Goal: Information Seeking & Learning: Learn about a topic

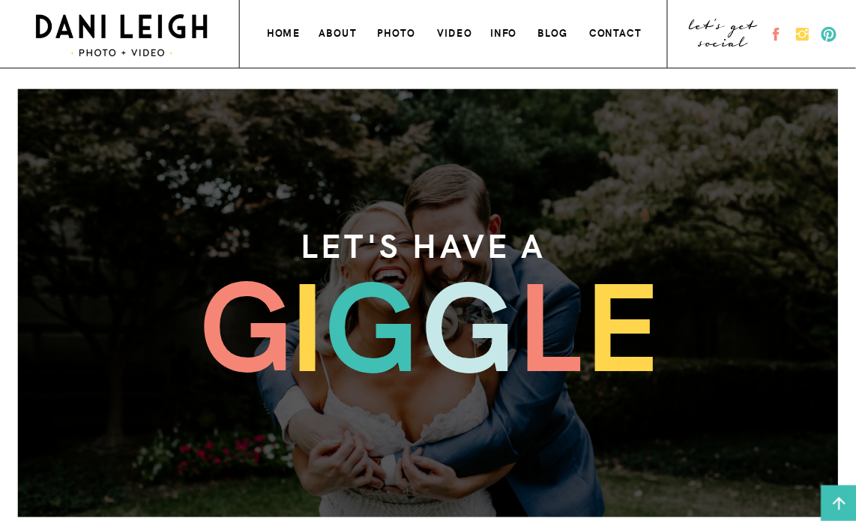
click at [401, 27] on h3 "photo" at bounding box center [397, 31] width 40 height 15
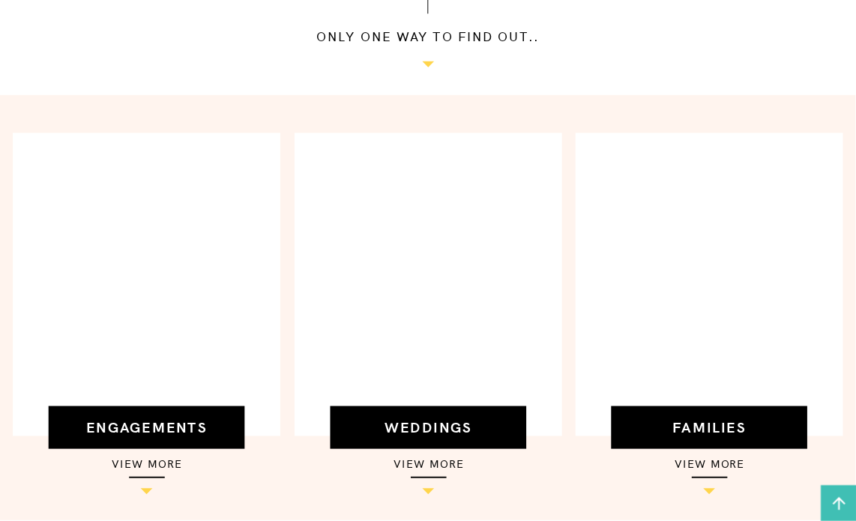
scroll to position [450, 0]
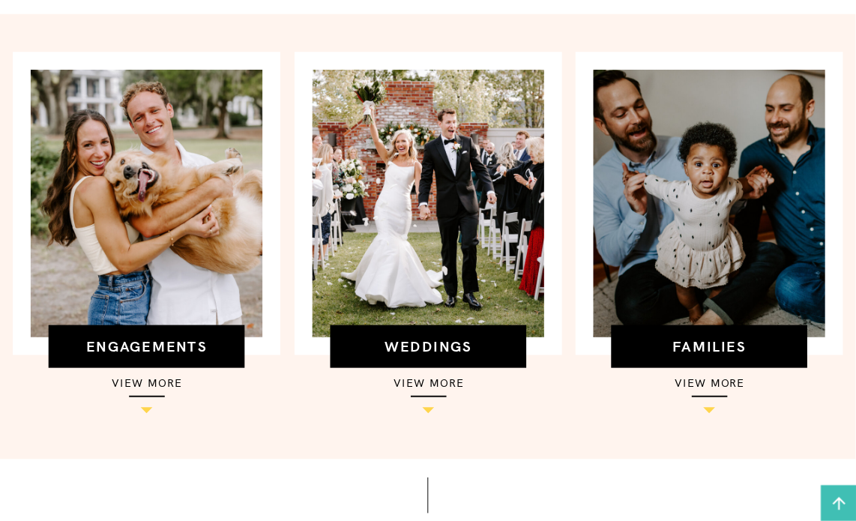
click at [424, 390] on h3 "view more" at bounding box center [429, 381] width 196 height 19
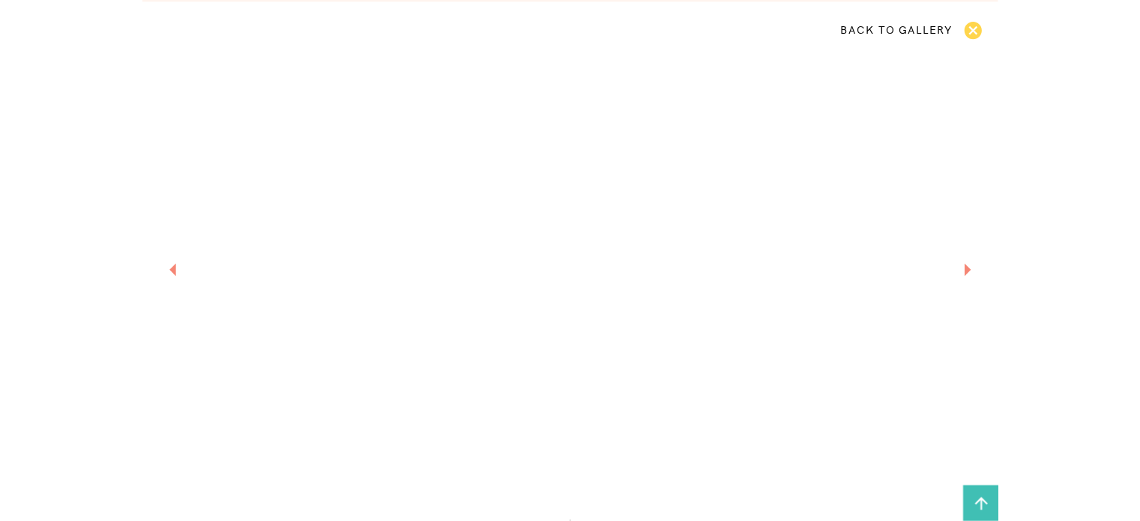
scroll to position [908, 0]
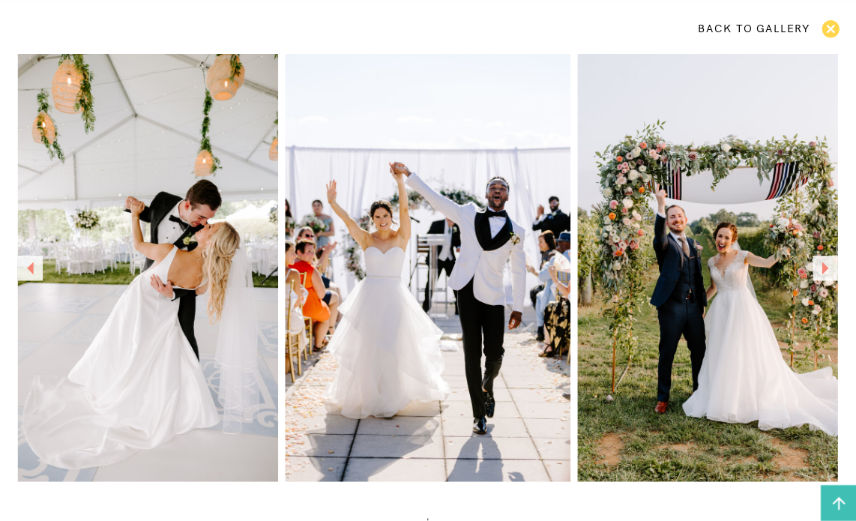
click at [815, 260] on icon at bounding box center [825, 268] width 25 height 25
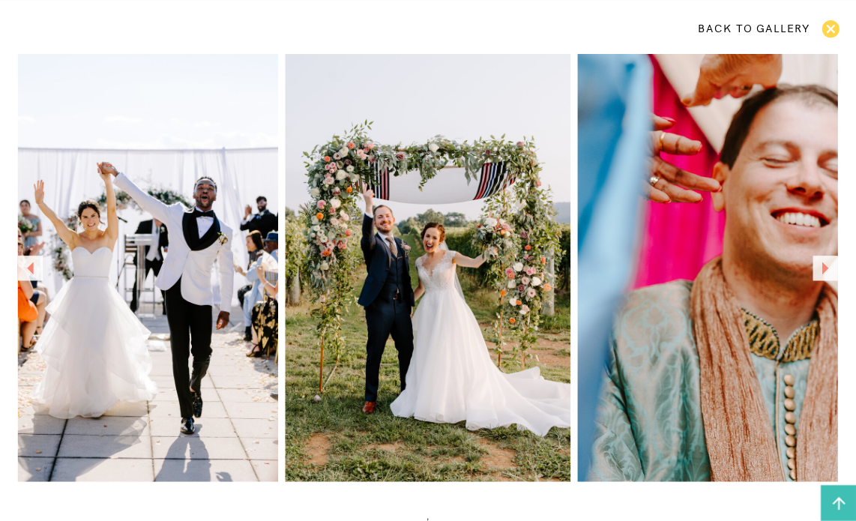
click at [815, 260] on icon at bounding box center [825, 268] width 25 height 25
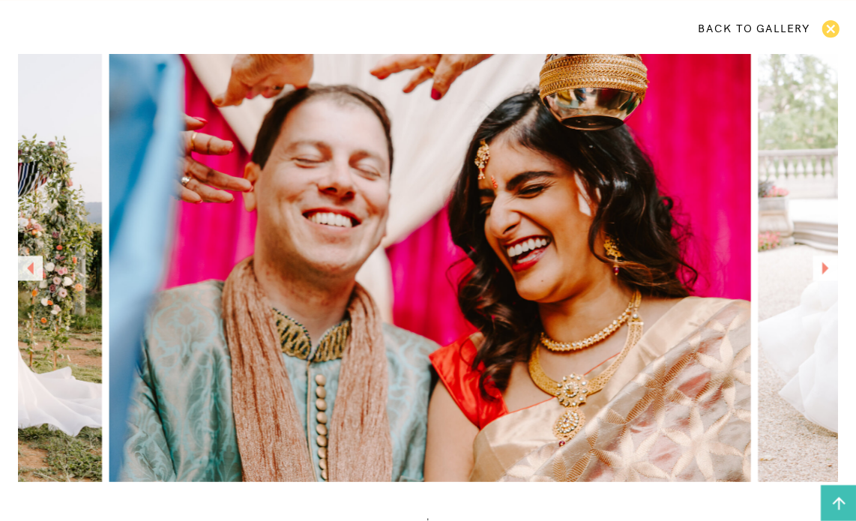
click at [813, 262] on icon at bounding box center [825, 268] width 25 height 25
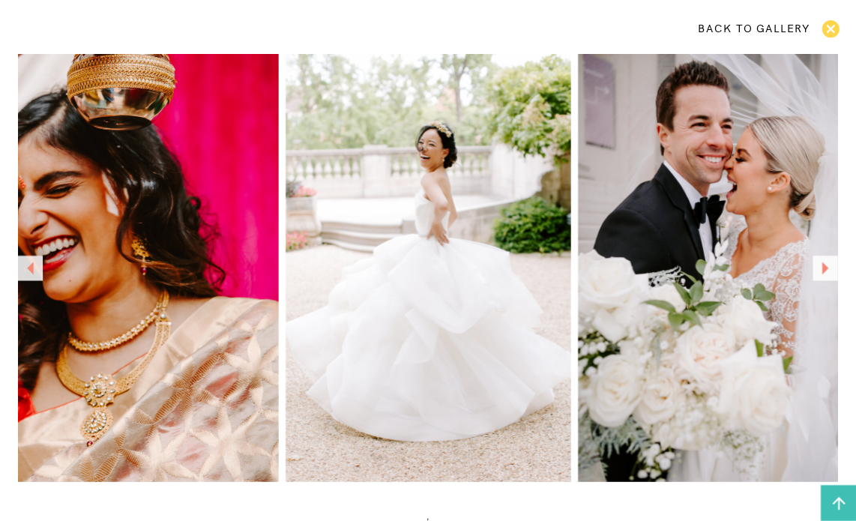
click at [813, 262] on icon at bounding box center [825, 268] width 25 height 25
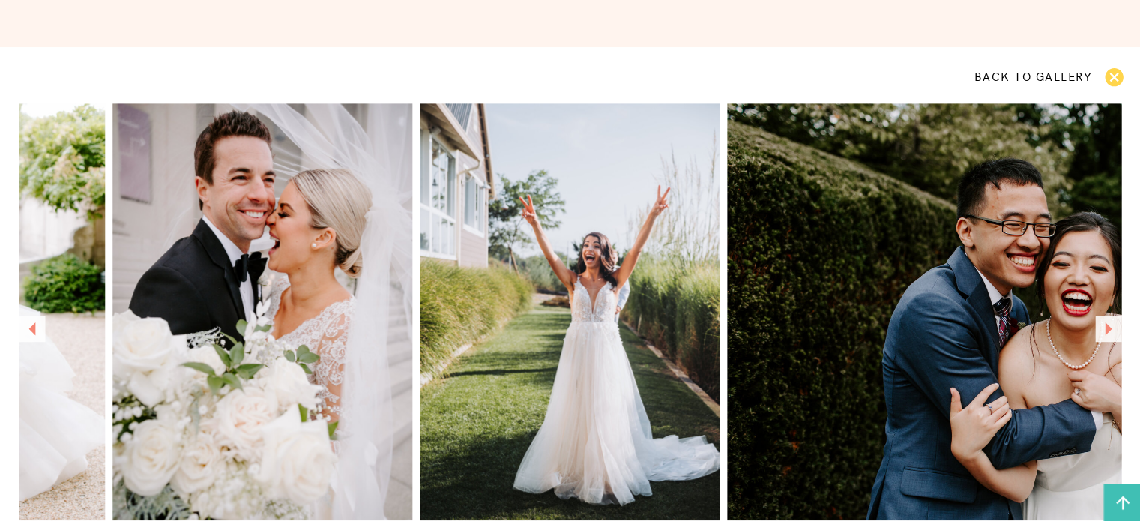
click at [855, 330] on icon at bounding box center [1108, 328] width 26 height 26
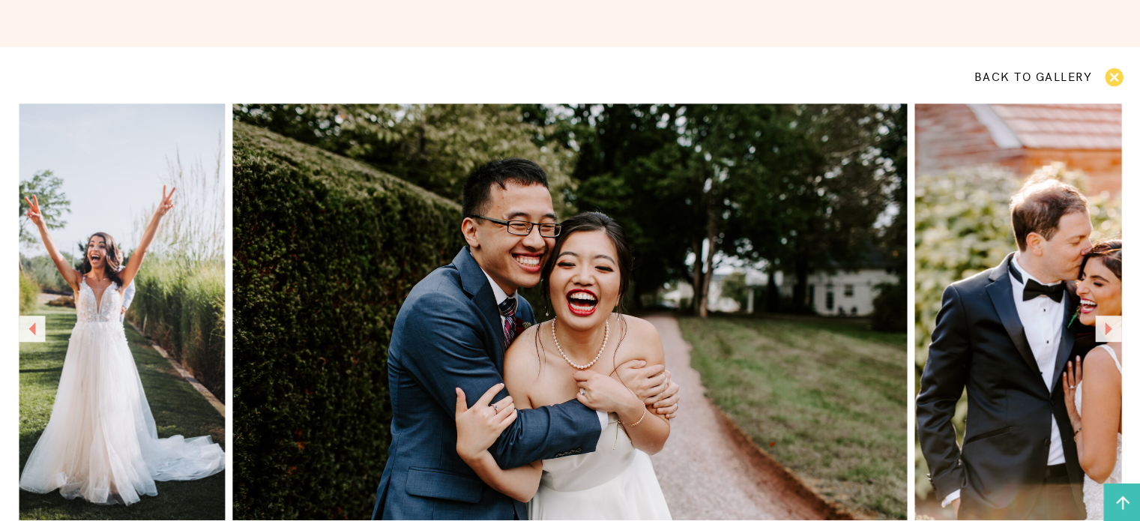
click at [855, 330] on icon at bounding box center [1108, 328] width 26 height 26
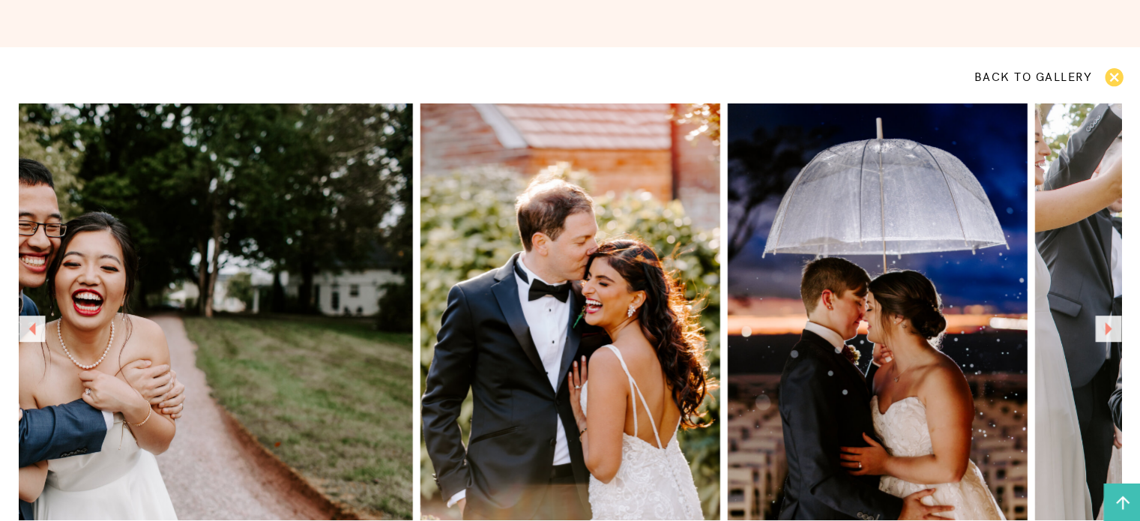
click at [855, 330] on icon at bounding box center [1108, 328] width 26 height 26
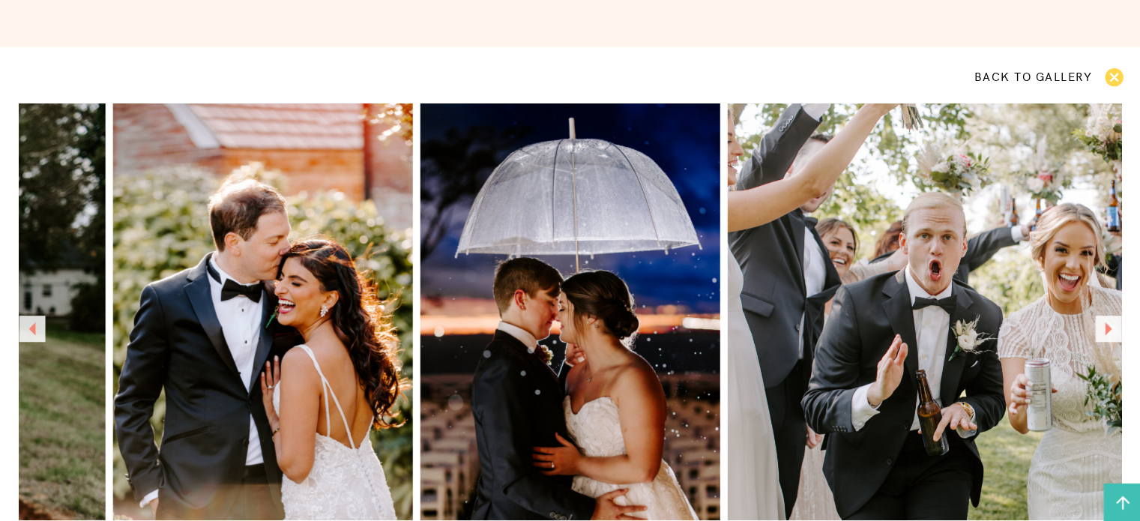
click at [855, 330] on icon at bounding box center [1108, 328] width 26 height 26
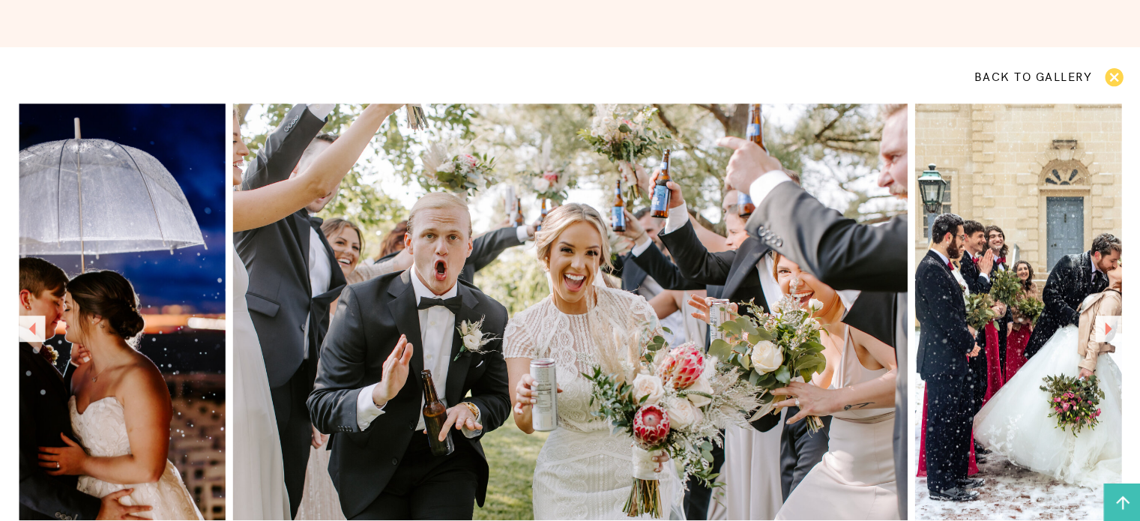
click at [855, 330] on icon at bounding box center [1108, 328] width 26 height 26
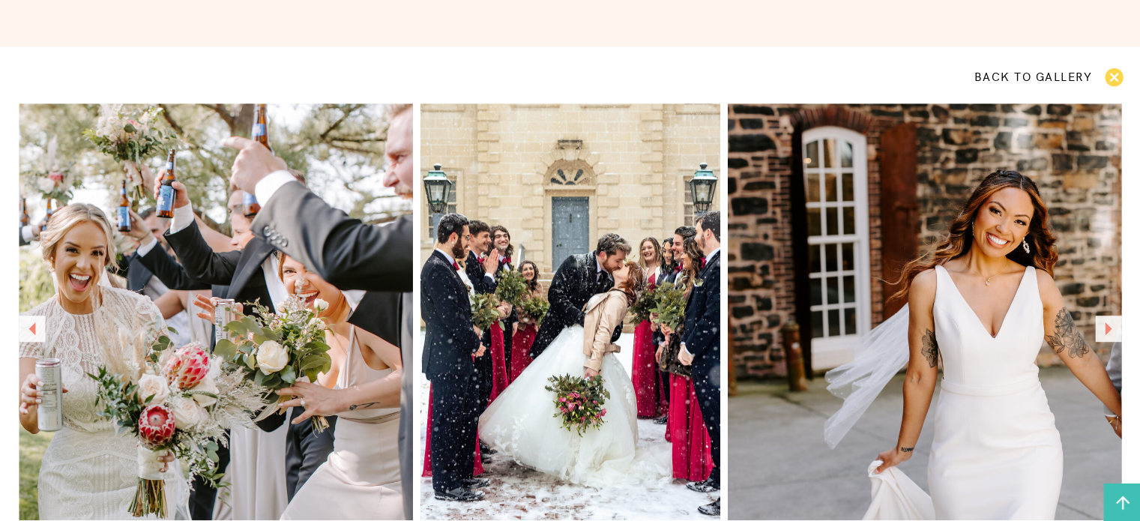
click at [855, 330] on icon at bounding box center [1108, 328] width 26 height 26
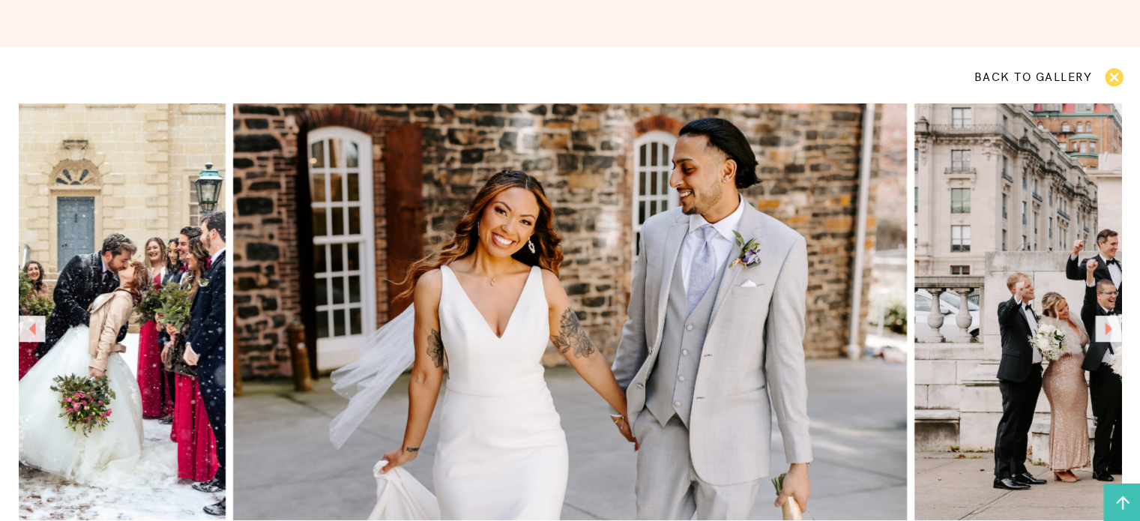
click at [855, 330] on icon at bounding box center [1108, 328] width 26 height 26
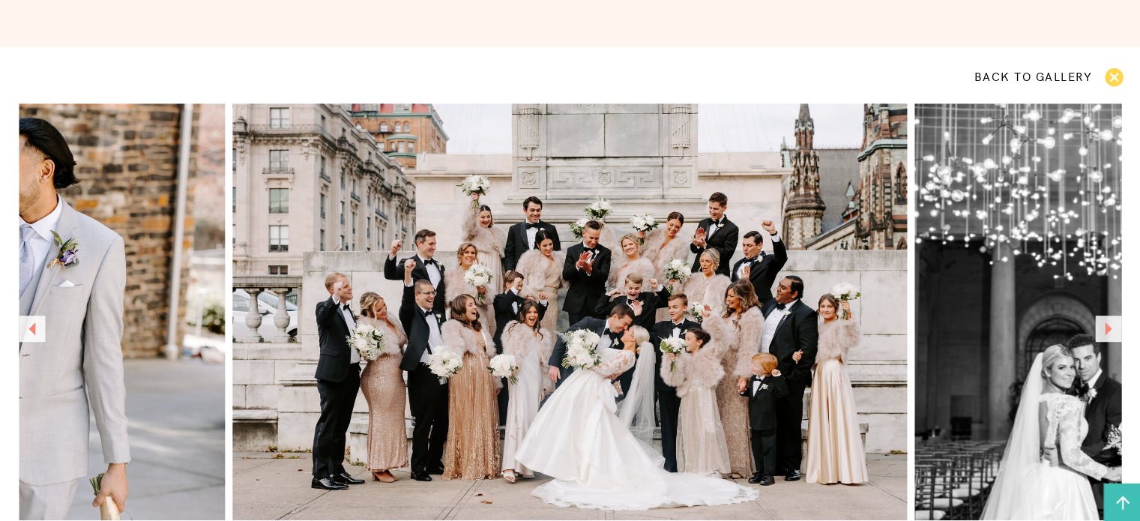
click at [855, 330] on icon at bounding box center [1108, 328] width 26 height 26
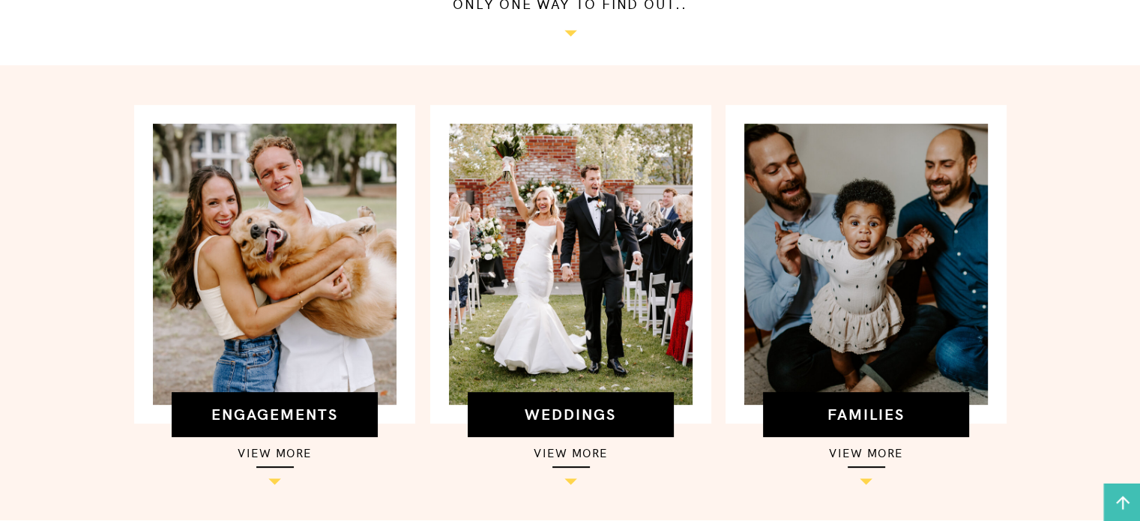
scroll to position [0, 0]
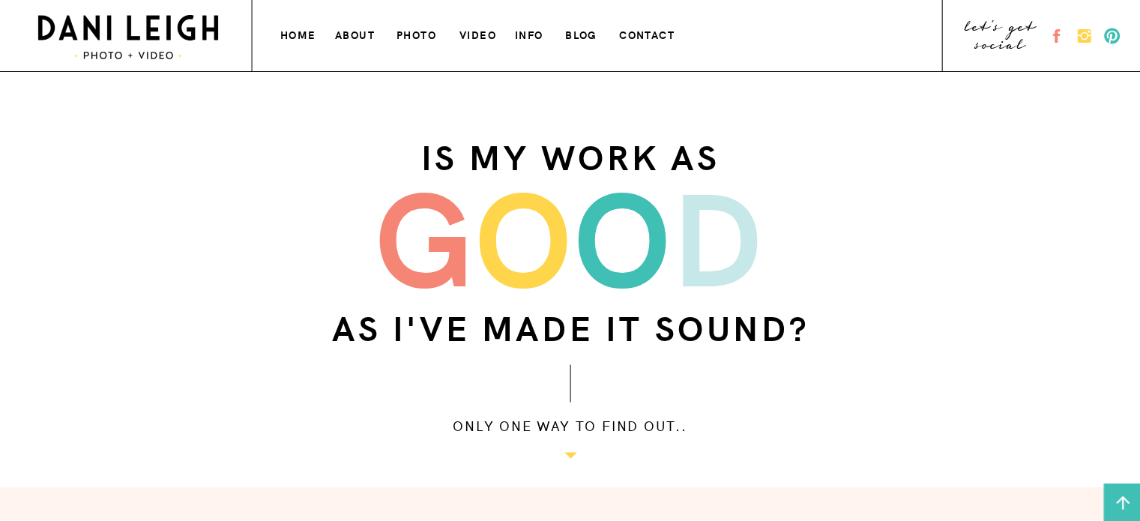
click at [522, 31] on h3 "info" at bounding box center [530, 33] width 31 height 16
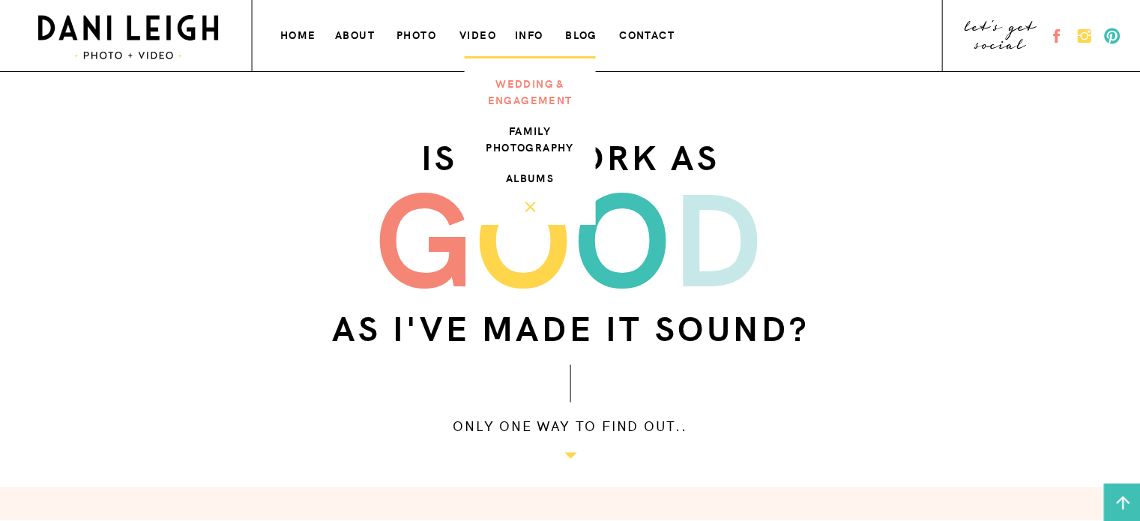
click at [524, 90] on h3 "wedding & engagement" at bounding box center [530, 90] width 100 height 30
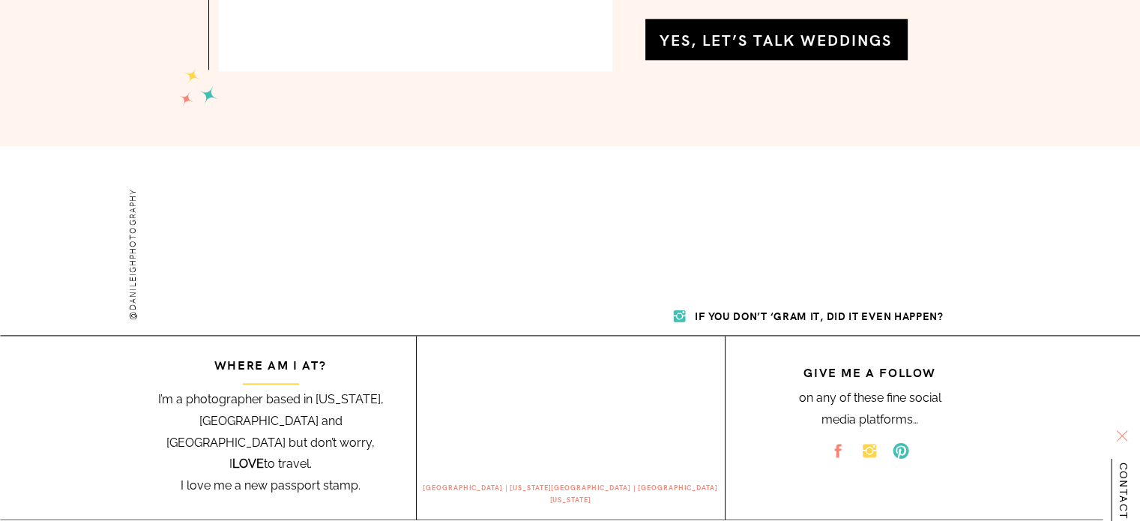
scroll to position [7544, 0]
